Goal: Participate in discussion: Engage in conversation with other users on a specific topic

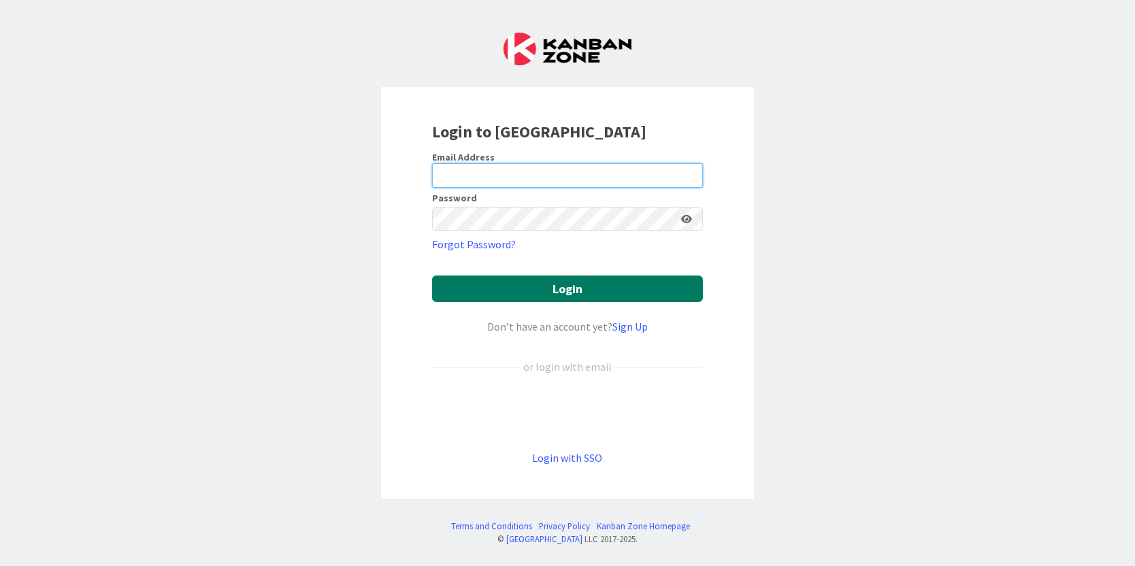
type input "[PERSON_NAME][EMAIL_ADDRESS][PERSON_NAME][DOMAIN_NAME]"
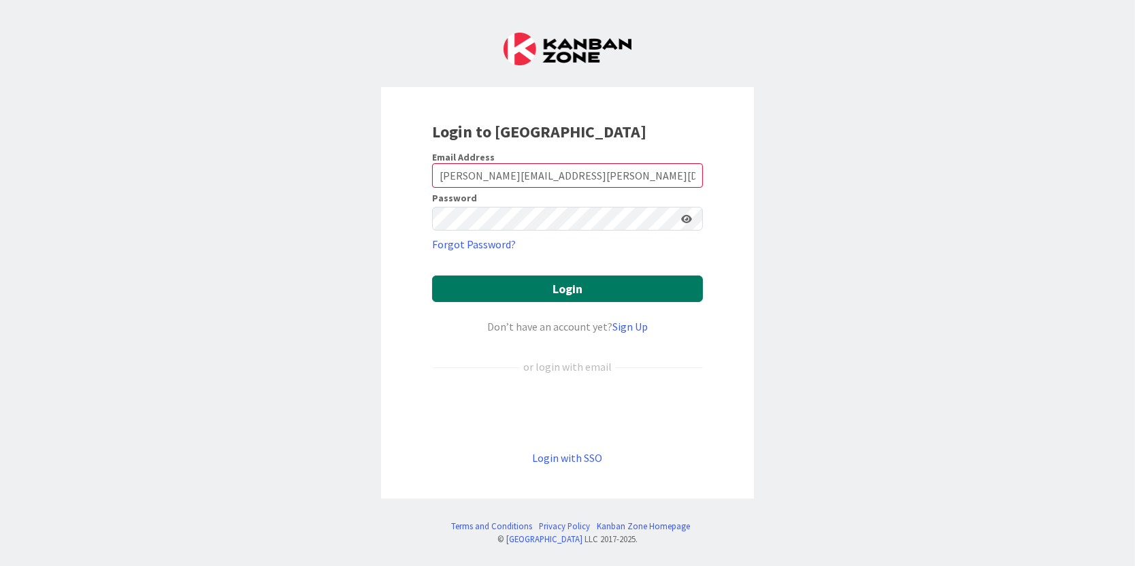
click at [523, 289] on button "Login" at bounding box center [567, 289] width 271 height 27
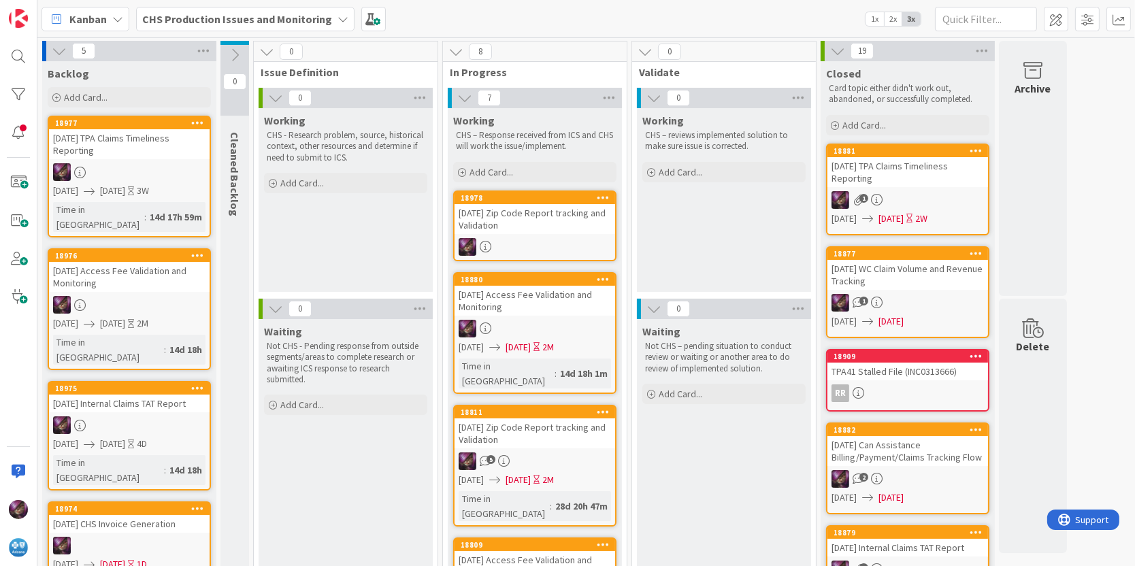
click at [497, 220] on div "[DATE] Zip Code Report tracking and Validation" at bounding box center [535, 219] width 161 height 30
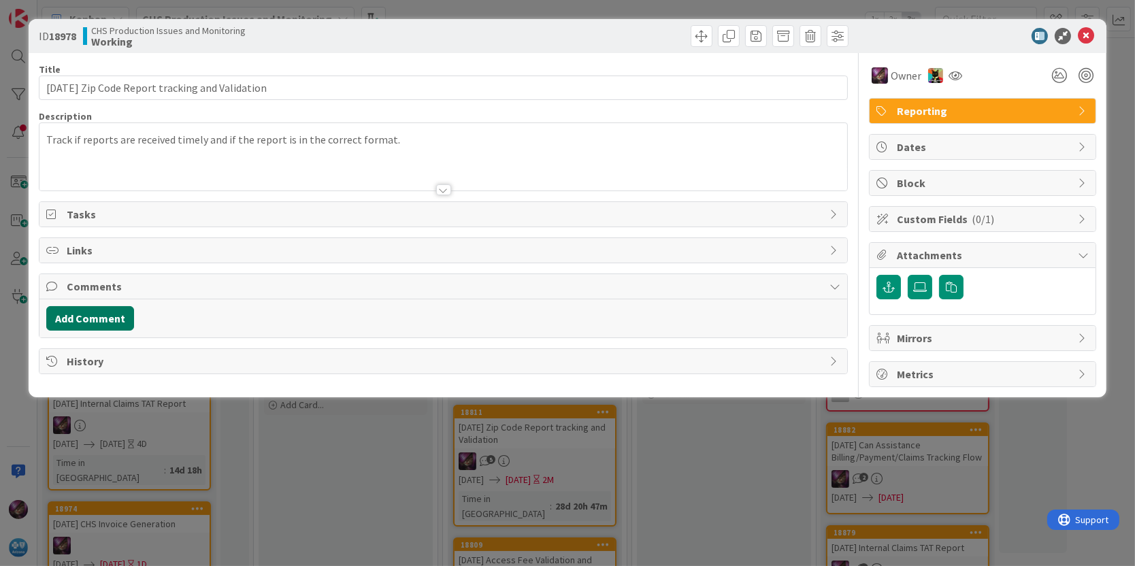
click at [80, 319] on button "Add Comment" at bounding box center [90, 318] width 88 height 25
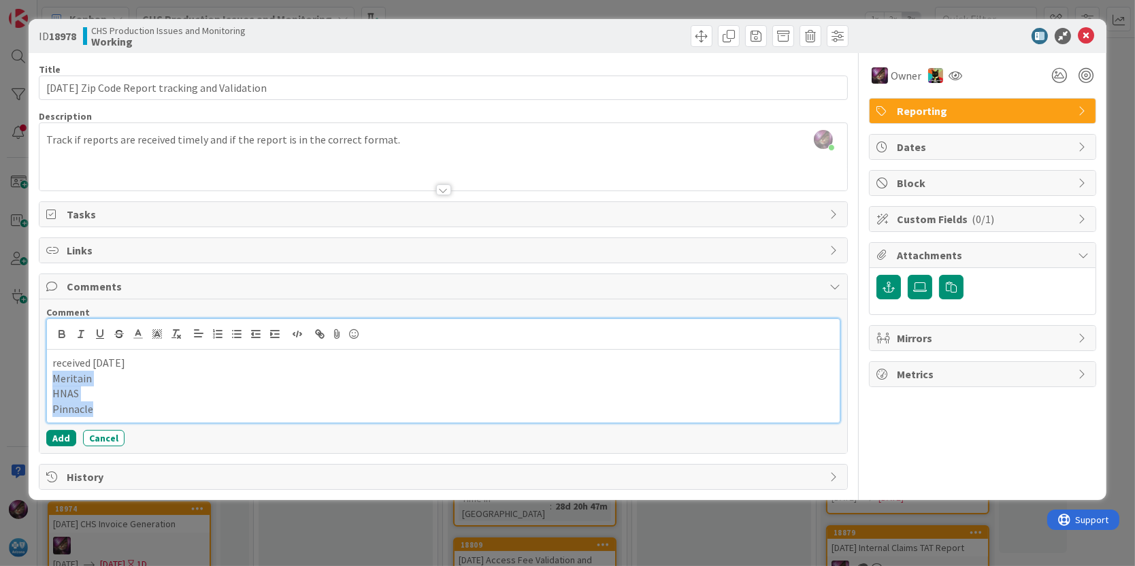
drag, startPoint x: 102, startPoint y: 407, endPoint x: 52, endPoint y: 374, distance: 60.0
click at [52, 374] on div "received [DATE] Meritain HNAS Pinnacle" at bounding box center [444, 386] width 794 height 73
click at [235, 334] on line "button" at bounding box center [238, 334] width 6 height 0
click at [62, 438] on button "Add" at bounding box center [61, 438] width 30 height 16
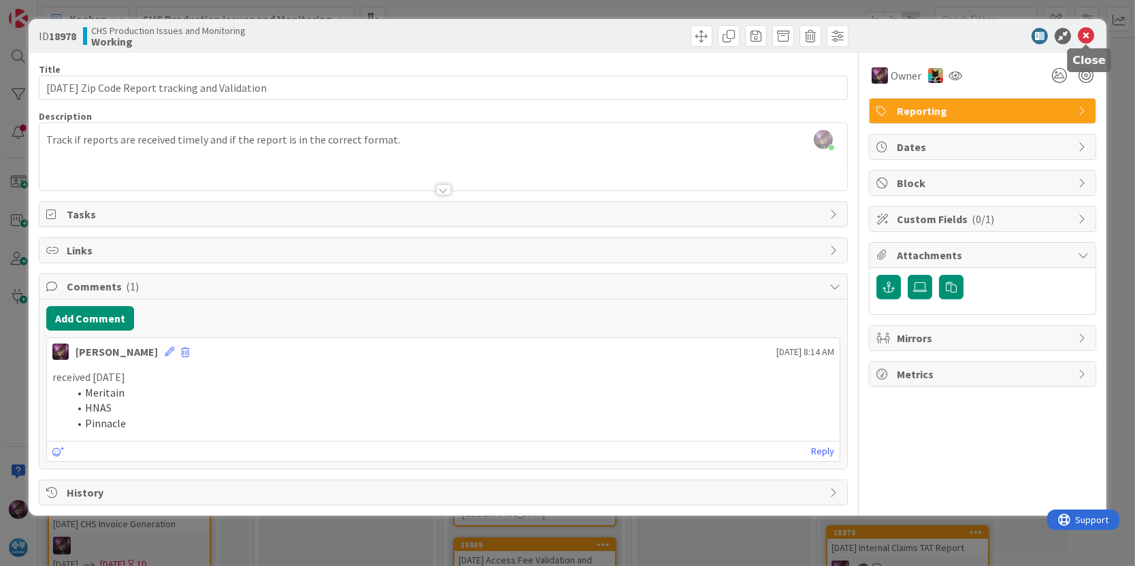
click at [1087, 32] on icon at bounding box center [1086, 36] width 16 height 16
